Goal: Information Seeking & Learning: Learn about a topic

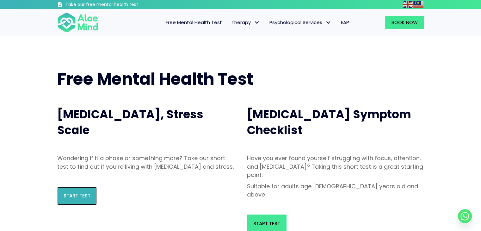
click at [80, 199] on span "Start Test" at bounding box center [77, 195] width 27 height 7
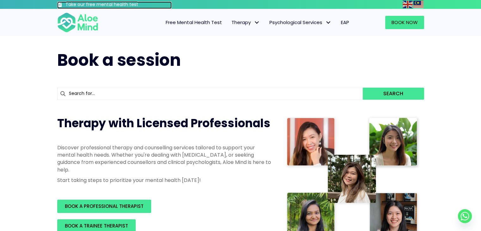
click at [97, 5] on h3 "Take our free mental health test" at bounding box center [118, 5] width 106 height 6
